Goal: Entertainment & Leisure: Consume media (video, audio)

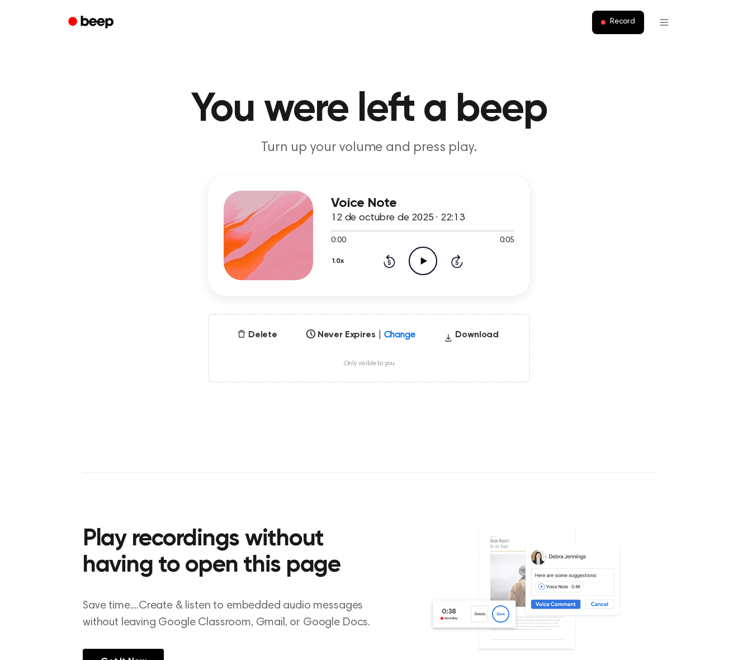
click at [423, 267] on icon "Play Audio" at bounding box center [423, 261] width 29 height 29
click at [423, 266] on icon "Pause Audio" at bounding box center [423, 261] width 29 height 29
click at [220, 314] on div "Delete Never Expires | Change Select... Download Only visible to you" at bounding box center [369, 348] width 322 height 69
click at [424, 258] on icon "Play Audio" at bounding box center [423, 261] width 29 height 29
click at [421, 265] on icon "Play Audio" at bounding box center [423, 261] width 29 height 29
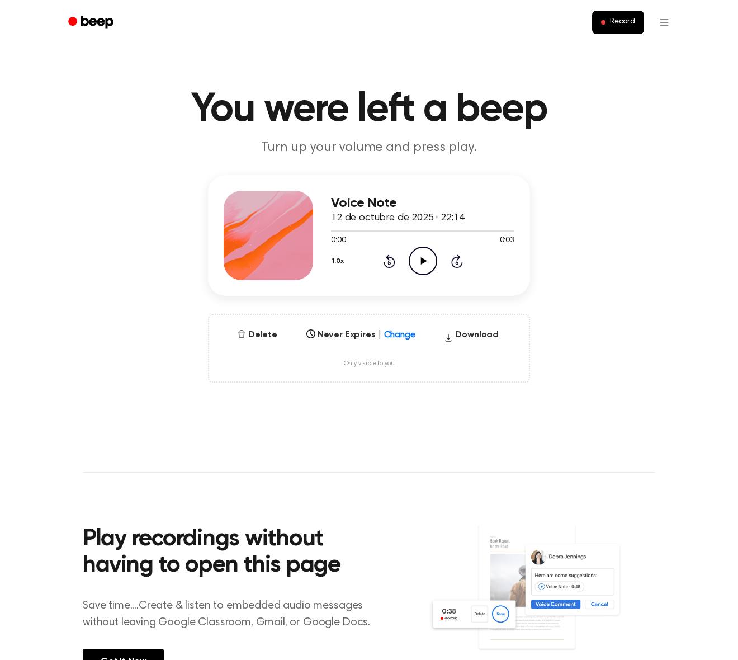
click at [415, 259] on icon "Play Audio" at bounding box center [423, 261] width 29 height 29
click at [138, 303] on div "Voice Note 12 de octubre de 2025 · 22:14 0:03 0:03 Your browser does not suppor…" at bounding box center [368, 278] width 711 height 207
click at [425, 258] on icon "Play Audio" at bounding box center [423, 261] width 29 height 29
click at [260, 337] on button "Delete" at bounding box center [257, 334] width 49 height 13
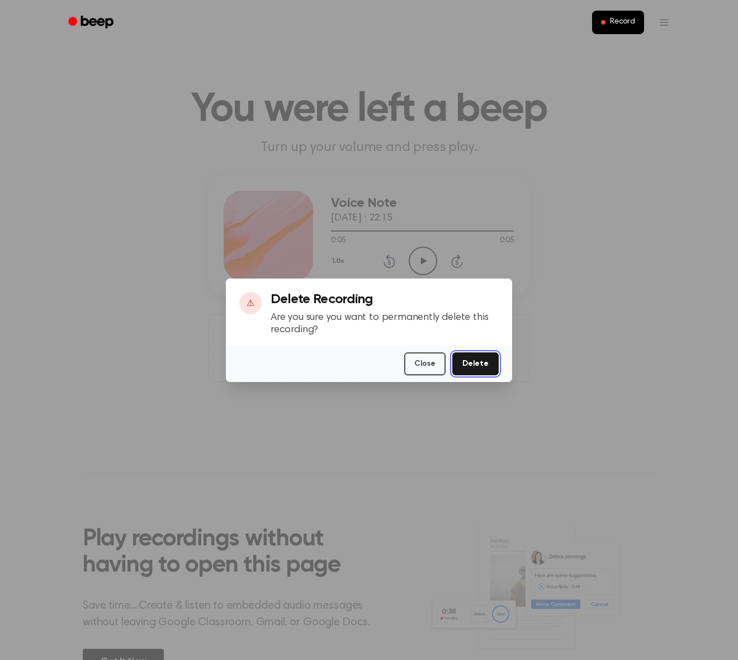
click at [479, 362] on button "Delete" at bounding box center [475, 363] width 46 height 23
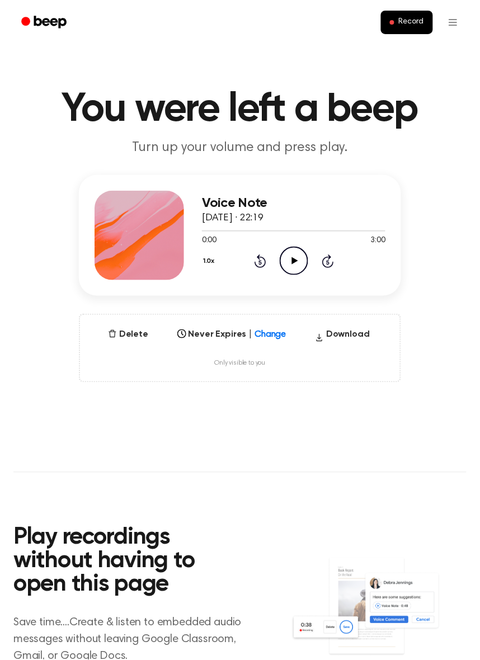
click at [289, 266] on icon "Play Audio" at bounding box center [294, 261] width 29 height 29
click at [295, 263] on icon at bounding box center [293, 260] width 5 height 7
click at [292, 272] on icon "Play Audio" at bounding box center [294, 261] width 29 height 29
click at [320, 230] on div at bounding box center [293, 230] width 183 height 1
click at [346, 238] on div "0:00 3:00" at bounding box center [293, 241] width 183 height 12
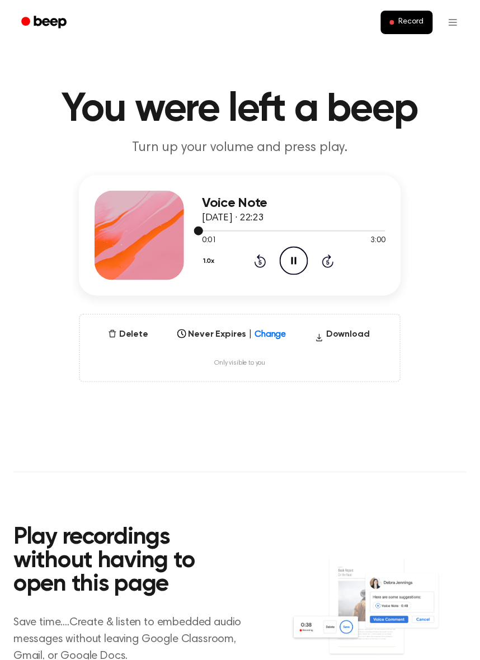
click at [345, 230] on div at bounding box center [293, 230] width 183 height 1
click at [292, 260] on icon at bounding box center [294, 260] width 6 height 7
click at [291, 270] on icon "Pause Audio" at bounding box center [294, 261] width 29 height 29
click at [238, 229] on div at bounding box center [293, 230] width 183 height 9
click at [328, 231] on div at bounding box center [293, 230] width 183 height 9
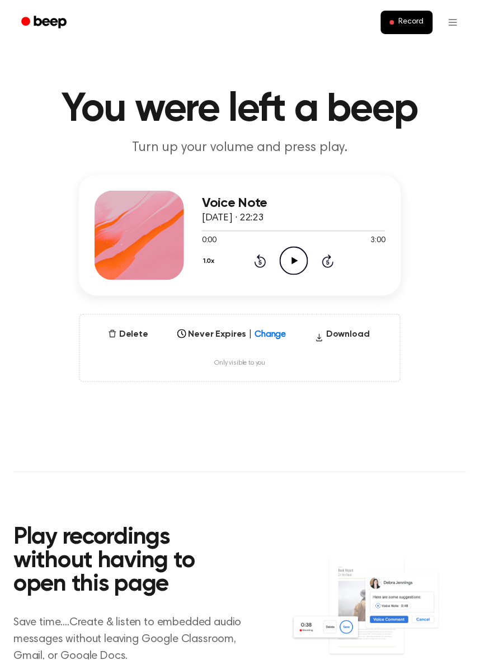
click at [378, 225] on div "Voice Note 12 de octubre de 2025 · 22:23" at bounding box center [293, 211] width 183 height 30
click at [294, 267] on icon "Play Audio" at bounding box center [294, 261] width 29 height 29
click at [290, 258] on icon "Pause Audio" at bounding box center [294, 261] width 29 height 29
click at [295, 257] on icon "Play Audio" at bounding box center [294, 261] width 29 height 29
drag, startPoint x: 296, startPoint y: 422, endPoint x: 286, endPoint y: 405, distance: 19.9
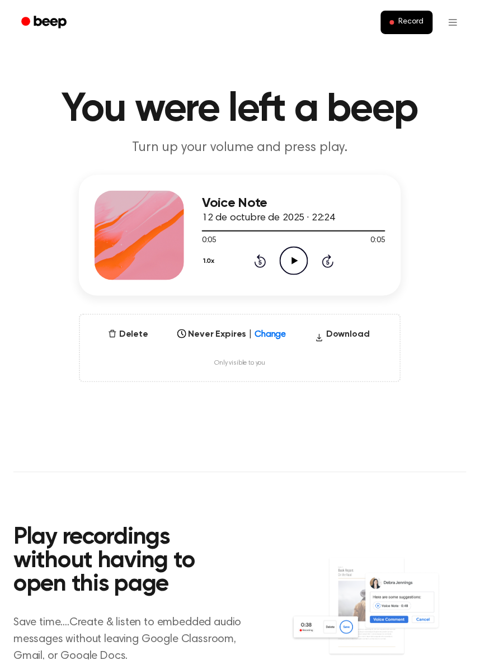
click at [296, 423] on main "You were left a beep Turn up your volume and press play. Voice Note 12 de octub…" at bounding box center [240, 379] width 480 height 758
click at [135, 333] on button "Delete" at bounding box center [127, 334] width 49 height 13
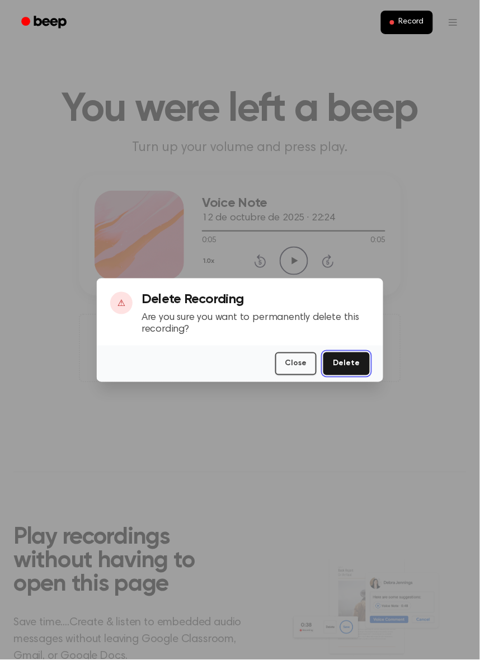
click at [345, 361] on button "Delete" at bounding box center [346, 363] width 46 height 23
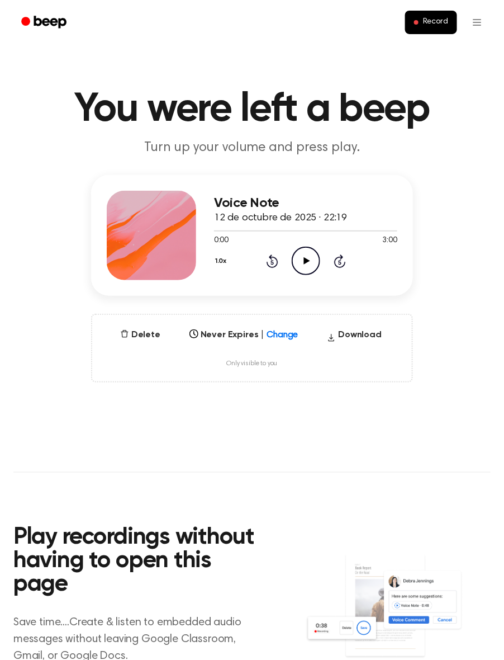
click at [306, 264] on icon "Play Audio" at bounding box center [306, 261] width 29 height 29
click at [306, 264] on icon "Pause Audio" at bounding box center [306, 261] width 29 height 29
click at [309, 262] on icon "Play Audio" at bounding box center [306, 261] width 29 height 29
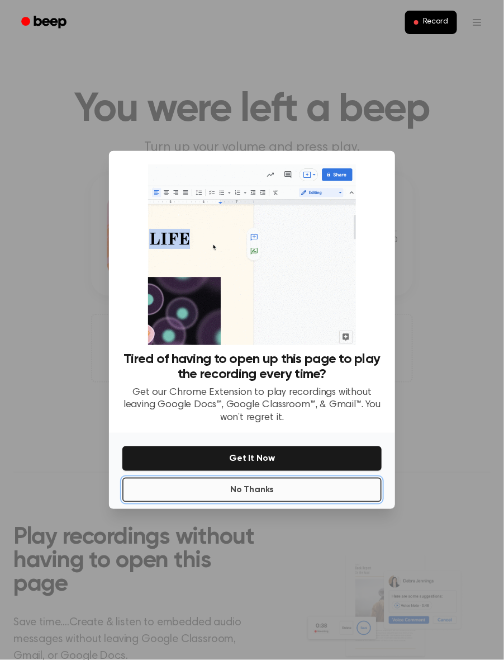
click at [261, 490] on button "No Thanks" at bounding box center [252, 490] width 260 height 25
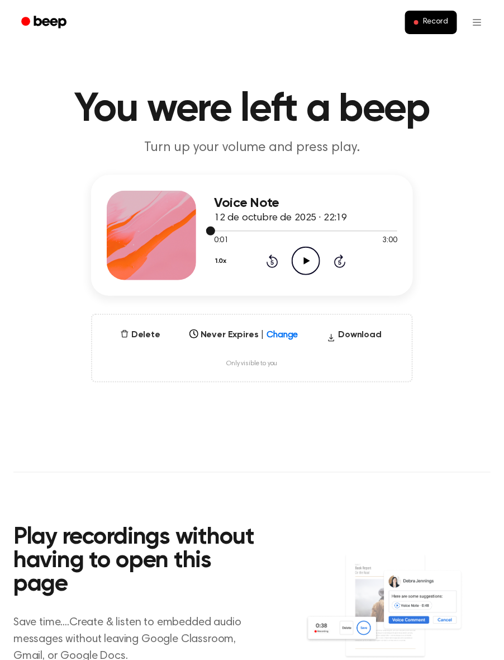
click at [345, 233] on div at bounding box center [305, 230] width 183 height 9
click at [310, 256] on icon "Play Audio" at bounding box center [306, 261] width 29 height 29
drag, startPoint x: 294, startPoint y: 237, endPoint x: 353, endPoint y: 242, distance: 60.1
click at [353, 242] on div "0:01 3:00 Your browser does not support the [object Object] element." at bounding box center [305, 236] width 183 height 21
click at [369, 230] on div at bounding box center [305, 230] width 183 height 1
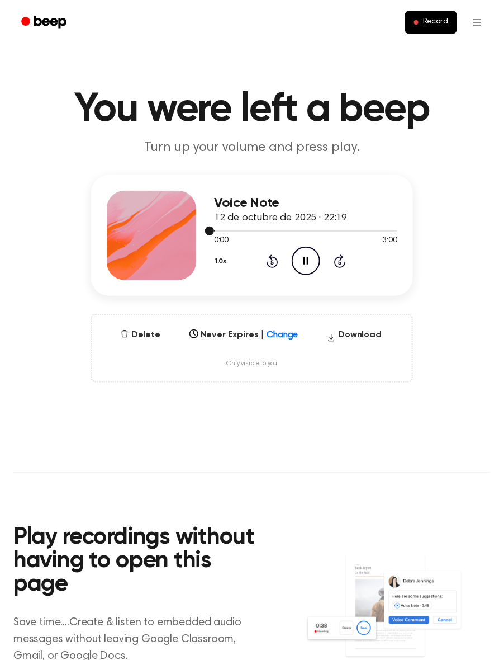
click at [389, 230] on div at bounding box center [305, 230] width 183 height 1
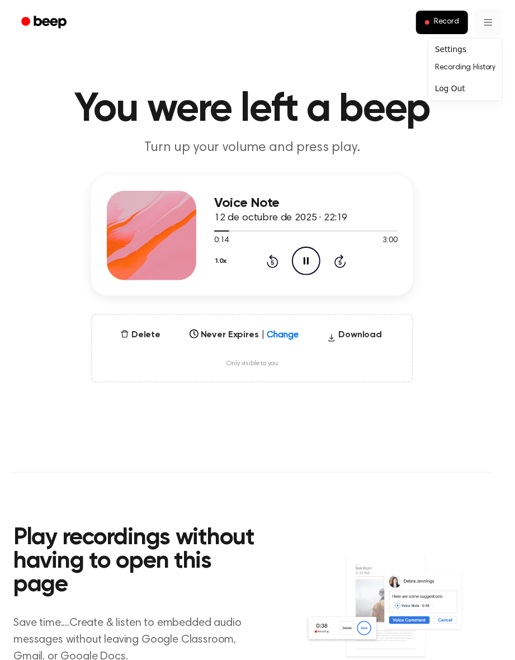
click at [484, 20] on html "Record You were left a beep Turn up your volume and press play. Voice Note 12 d…" at bounding box center [257, 514] width 515 height 1029
click at [457, 44] on div "Settings" at bounding box center [465, 50] width 69 height 18
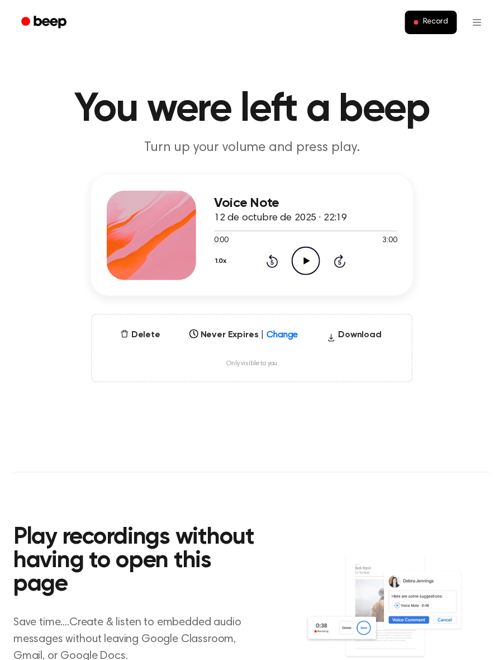
click at [306, 259] on icon at bounding box center [307, 260] width 6 height 7
click at [365, 228] on div at bounding box center [305, 230] width 183 height 9
drag, startPoint x: 306, startPoint y: 263, endPoint x: 328, endPoint y: 303, distance: 45.0
click at [306, 263] on icon at bounding box center [306, 260] width 5 height 7
click at [301, 262] on icon "Play Audio" at bounding box center [306, 261] width 29 height 29
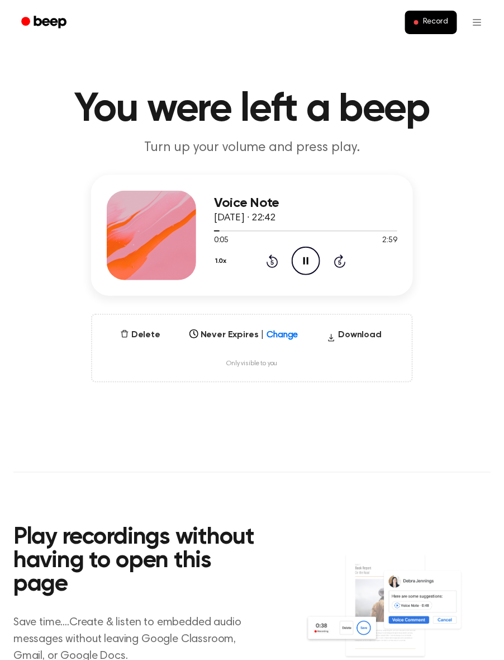
click at [301, 263] on icon "Pause Audio" at bounding box center [306, 261] width 29 height 29
click at [301, 255] on icon "Play Audio" at bounding box center [306, 261] width 29 height 29
click at [300, 263] on icon "Pause Audio" at bounding box center [306, 261] width 29 height 29
